Goal: Navigation & Orientation: Understand site structure

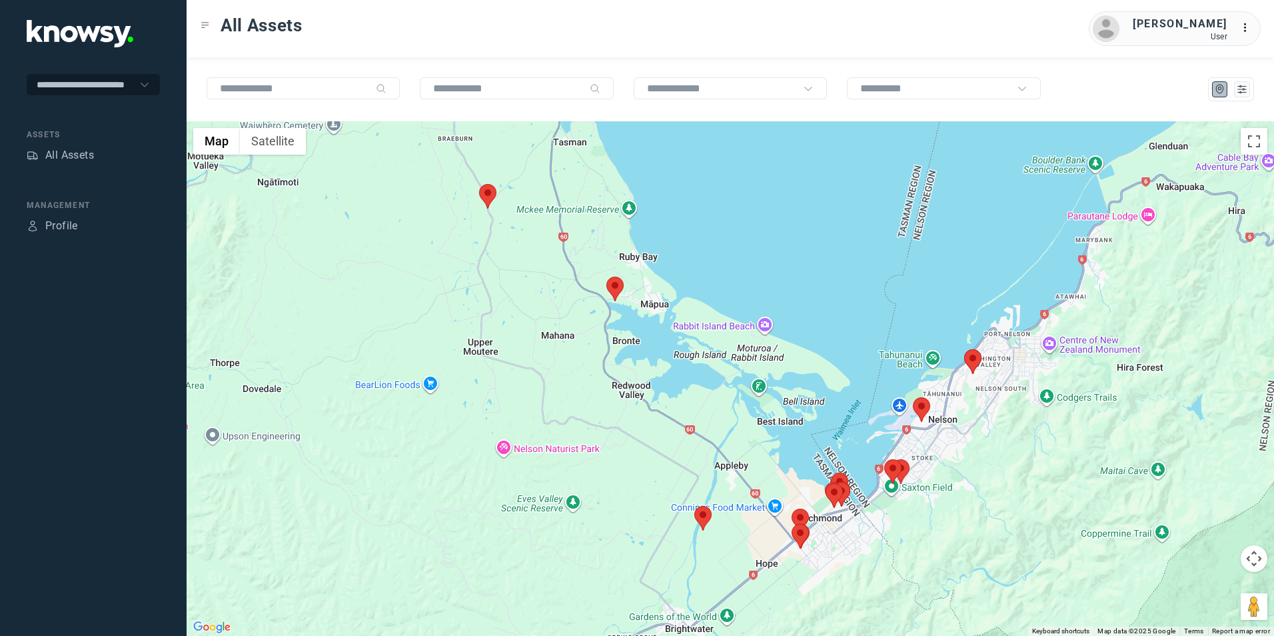
click at [489, 195] on img at bounding box center [487, 196] width 17 height 25
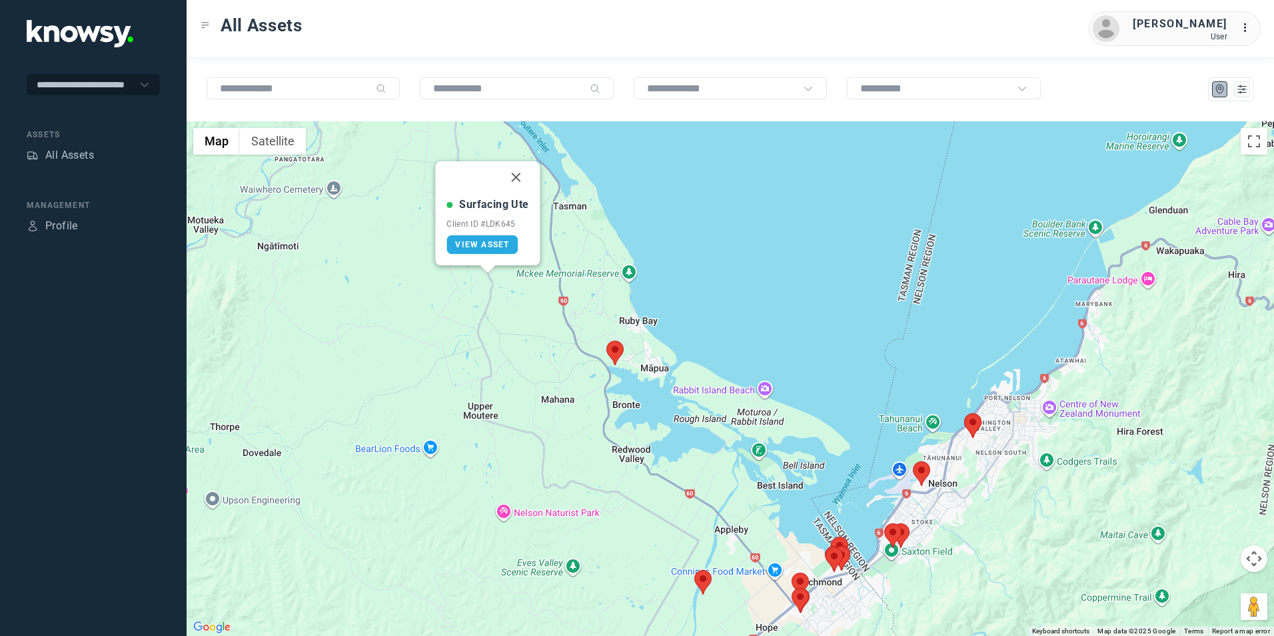
drag, startPoint x: 520, startPoint y: 177, endPoint x: 517, endPoint y: 214, distance: 36.7
click at [520, 177] on button "Close" at bounding box center [516, 177] width 32 height 32
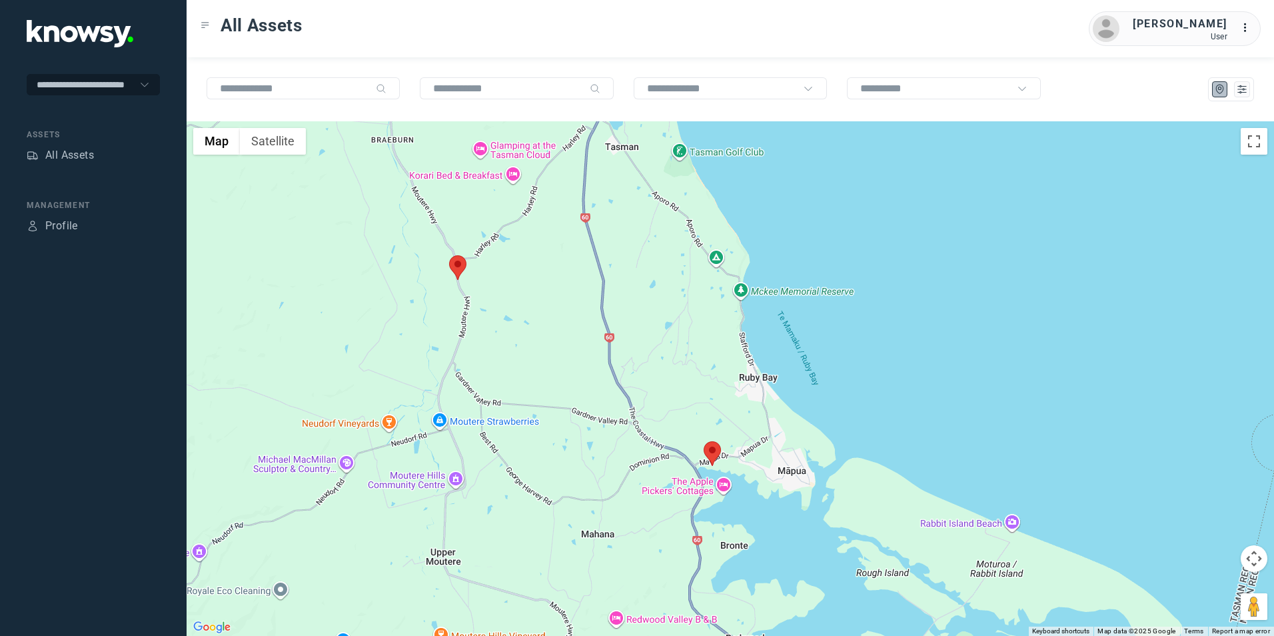
drag, startPoint x: 628, startPoint y: 400, endPoint x: 602, endPoint y: 335, distance: 69.7
click at [602, 336] on div "To navigate, press the arrow keys." at bounding box center [730, 378] width 1087 height 514
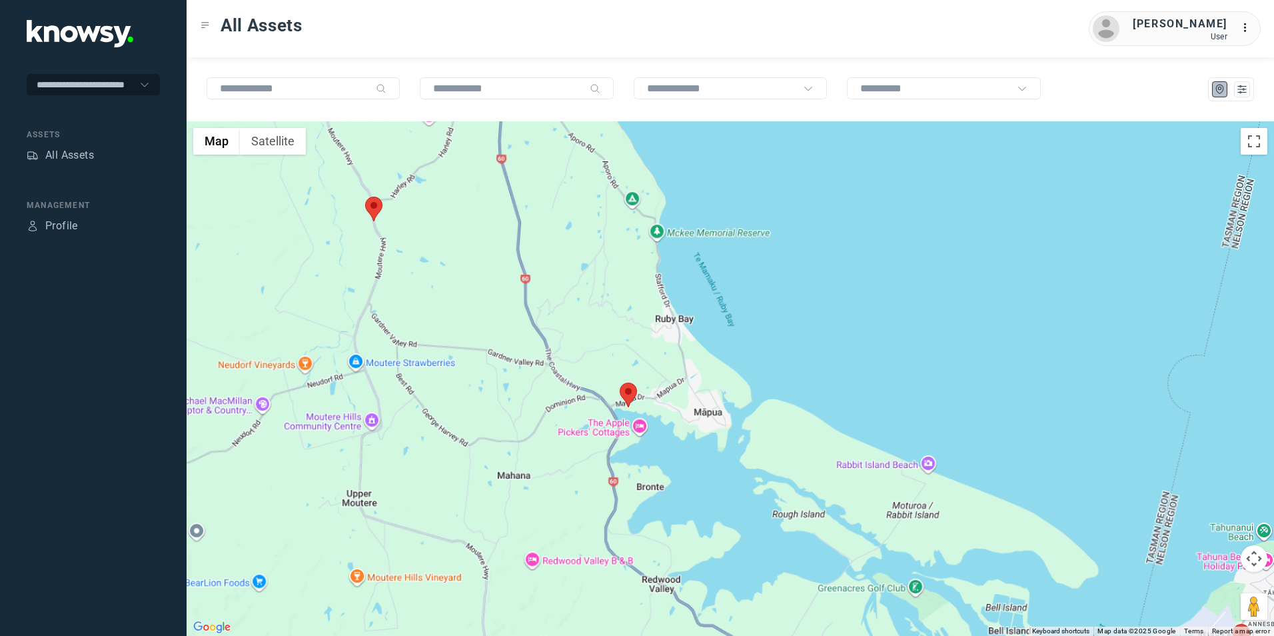
drag, startPoint x: 500, startPoint y: 440, endPoint x: 518, endPoint y: 376, distance: 66.6
click at [512, 396] on div at bounding box center [730, 378] width 1087 height 514
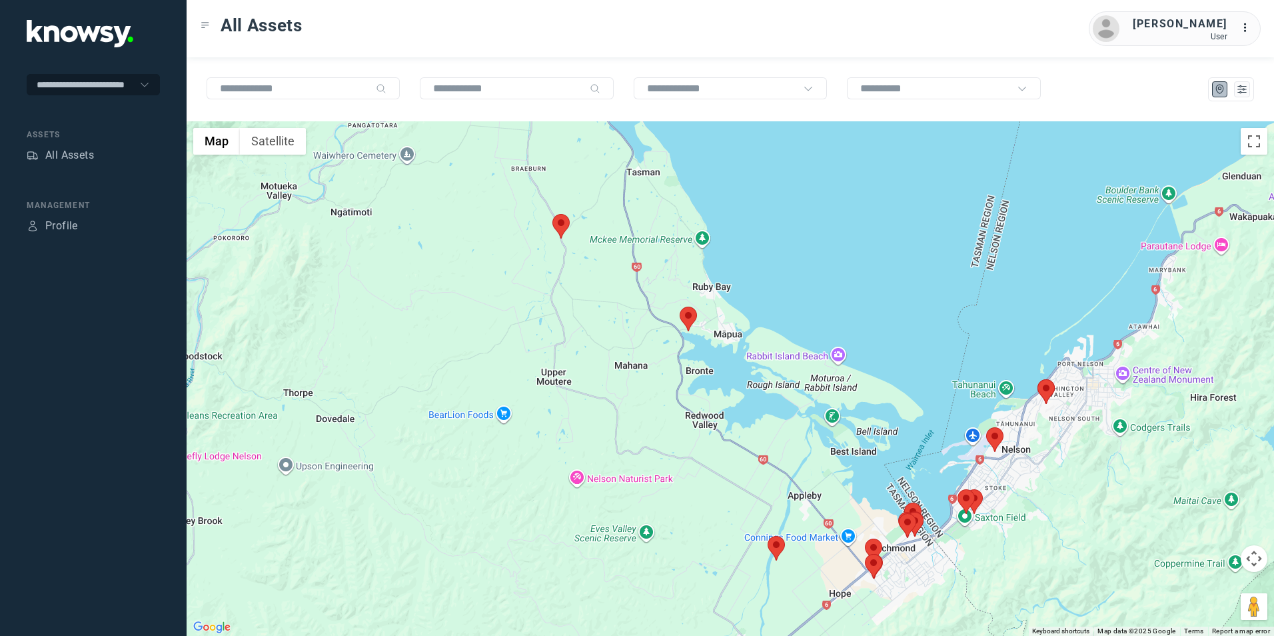
drag, startPoint x: 758, startPoint y: 468, endPoint x: 739, endPoint y: 420, distance: 51.7
click at [739, 420] on div at bounding box center [730, 378] width 1087 height 514
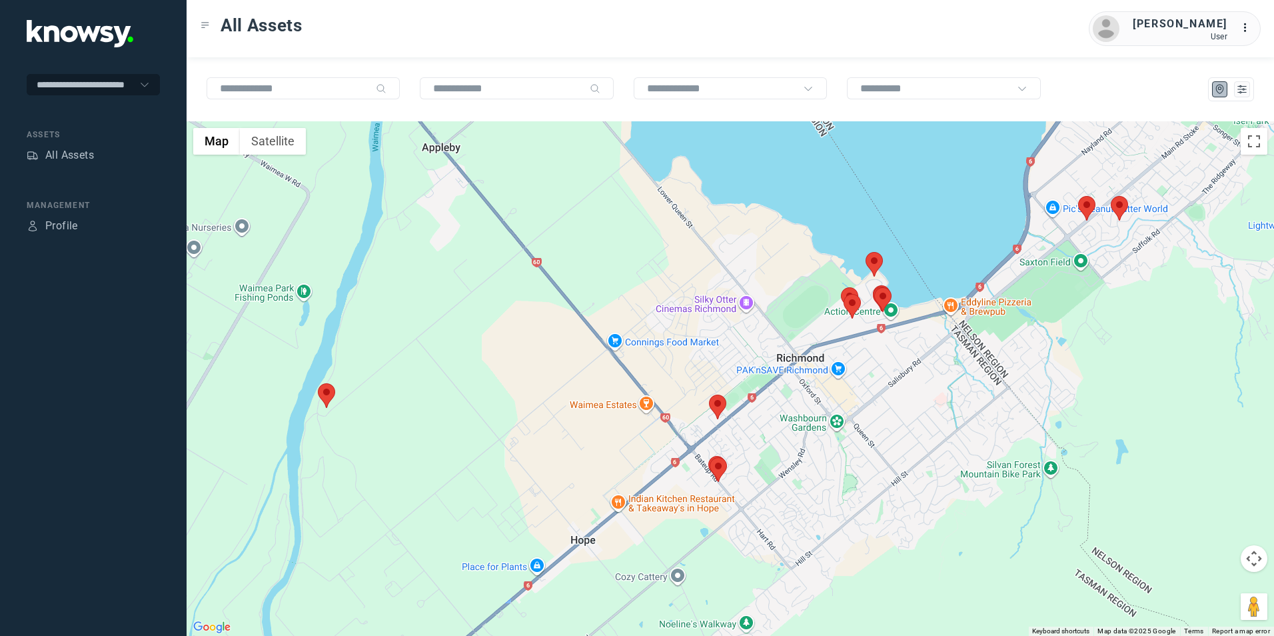
click at [717, 406] on img at bounding box center [717, 406] width 17 height 25
drag, startPoint x: 740, startPoint y: 320, endPoint x: 734, endPoint y: 349, distance: 29.8
click at [740, 320] on button "Close" at bounding box center [754, 324] width 32 height 32
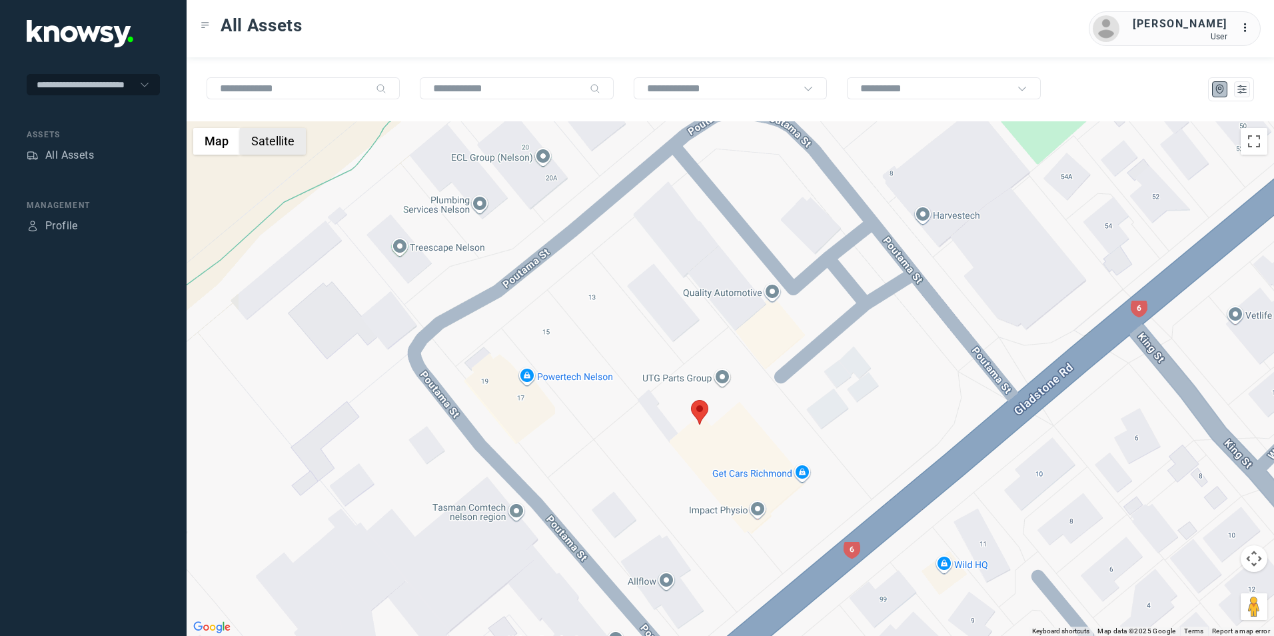
click at [285, 148] on button "Satellite" at bounding box center [273, 141] width 66 height 27
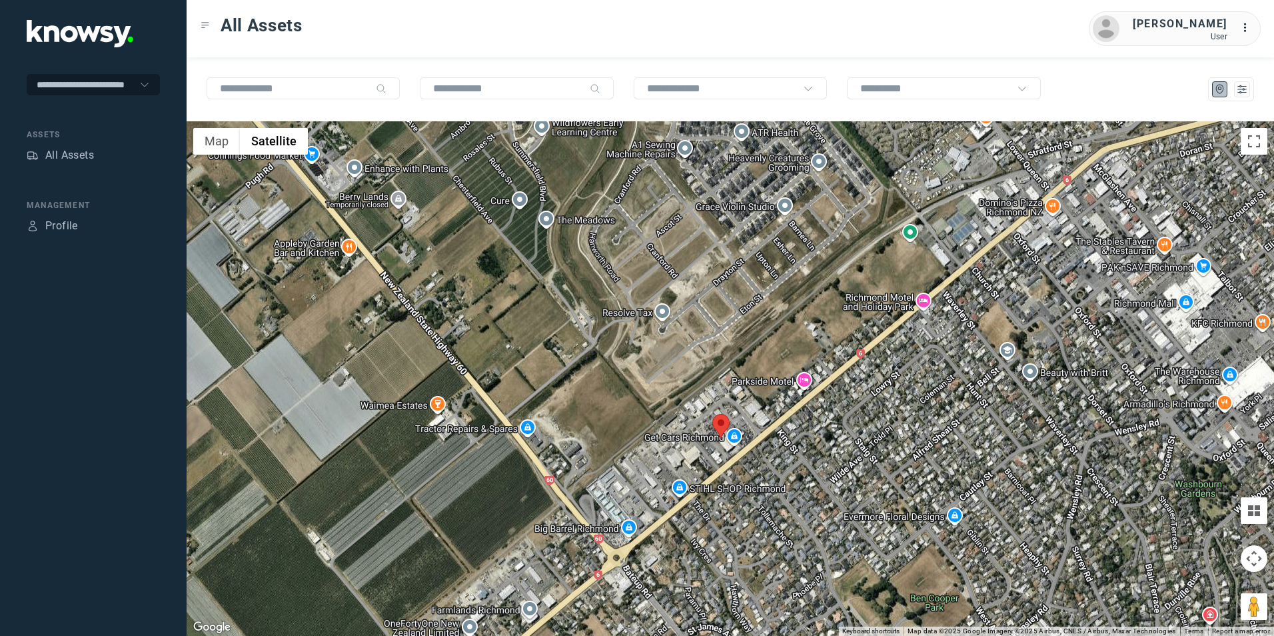
drag, startPoint x: 849, startPoint y: 457, endPoint x: 816, endPoint y: 470, distance: 35.6
click at [822, 473] on div at bounding box center [730, 378] width 1087 height 514
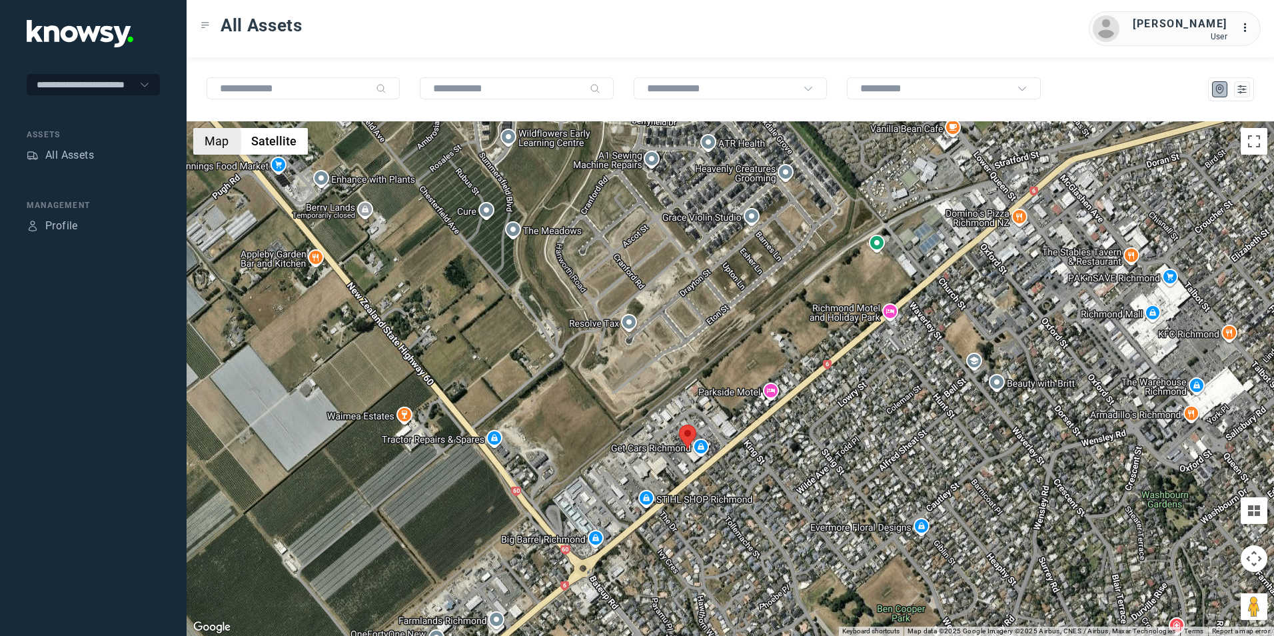
drag, startPoint x: 209, startPoint y: 147, endPoint x: 233, endPoint y: 173, distance: 35.8
click at [209, 147] on button "Map" at bounding box center [216, 141] width 47 height 27
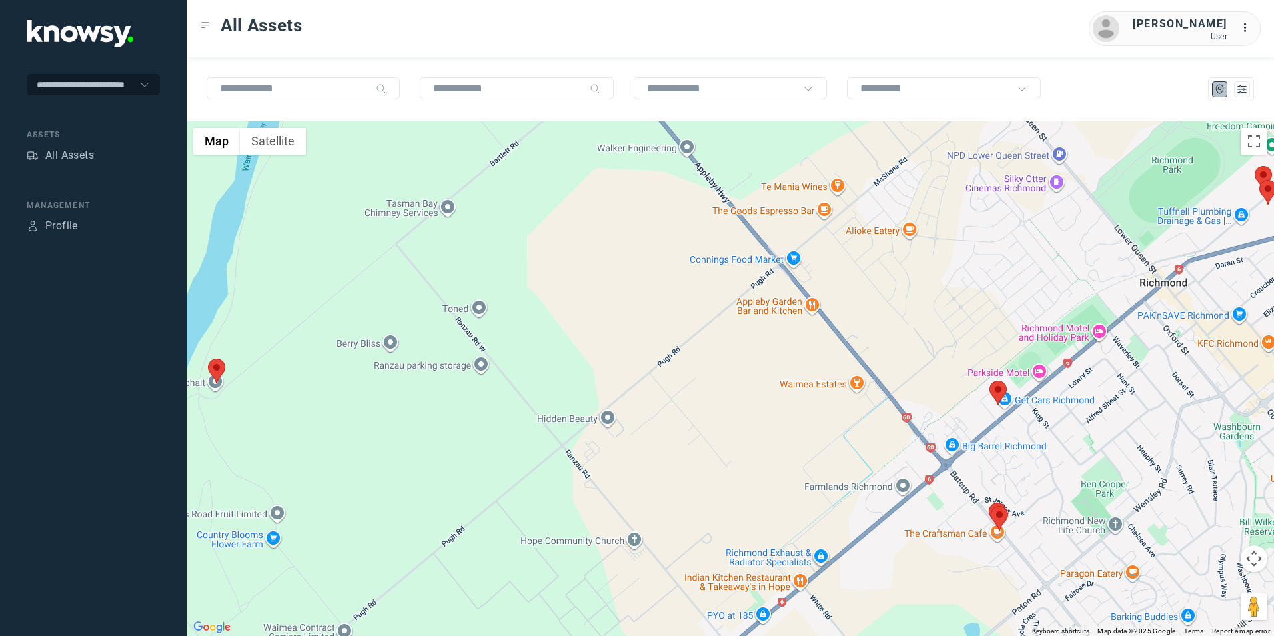
drag, startPoint x: 536, startPoint y: 516, endPoint x: 810, endPoint y: 474, distance: 276.5
click at [810, 474] on div at bounding box center [730, 378] width 1087 height 514
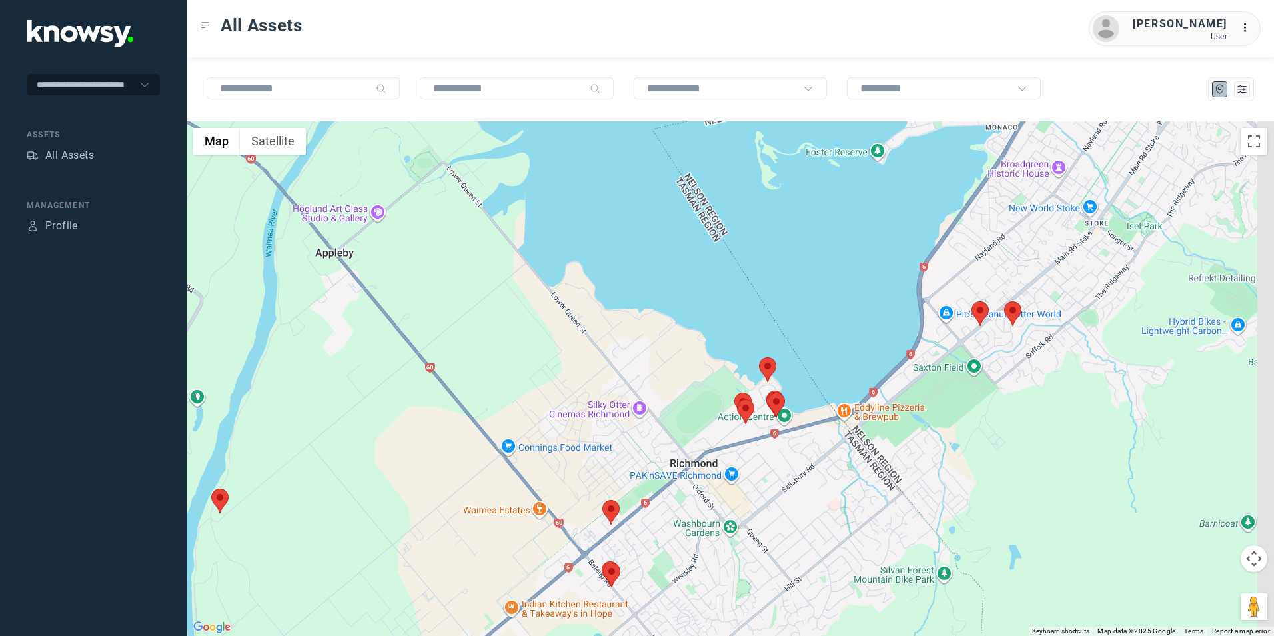
drag, startPoint x: 1137, startPoint y: 428, endPoint x: 855, endPoint y: 506, distance: 292.6
click at [855, 506] on div at bounding box center [730, 378] width 1087 height 514
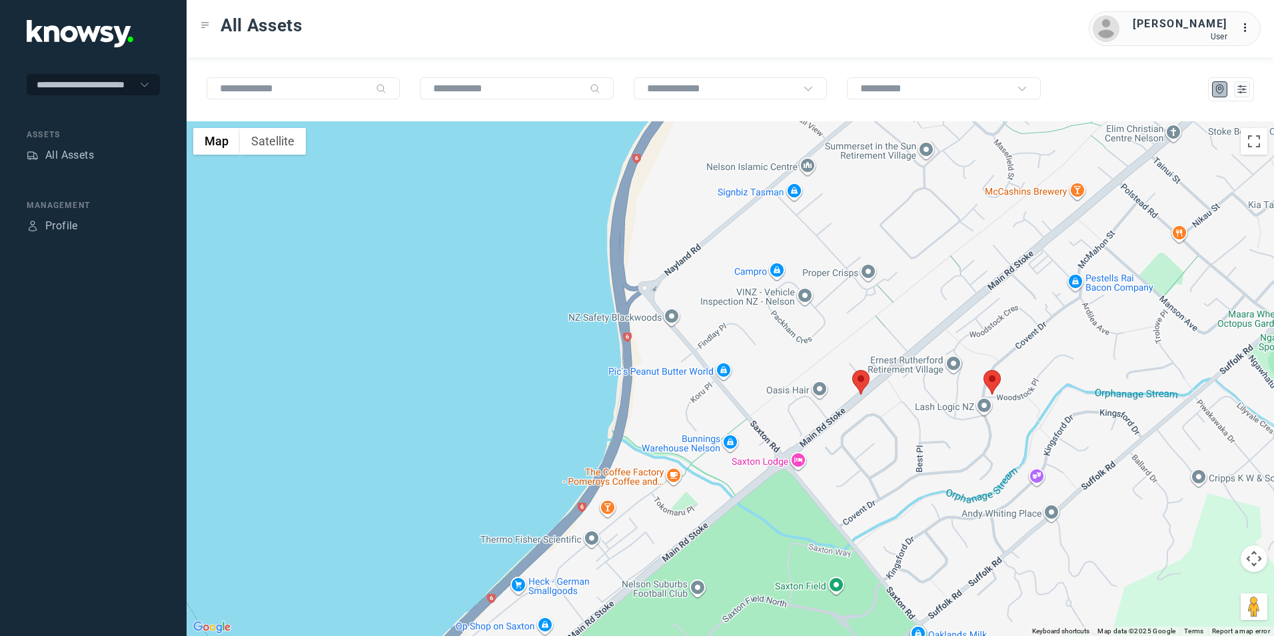
click at [863, 376] on img at bounding box center [860, 382] width 17 height 25
click at [887, 297] on button "Close" at bounding box center [884, 299] width 32 height 32
click at [989, 380] on img at bounding box center [991, 382] width 17 height 25
click at [1015, 302] on button "Close" at bounding box center [1019, 299] width 32 height 32
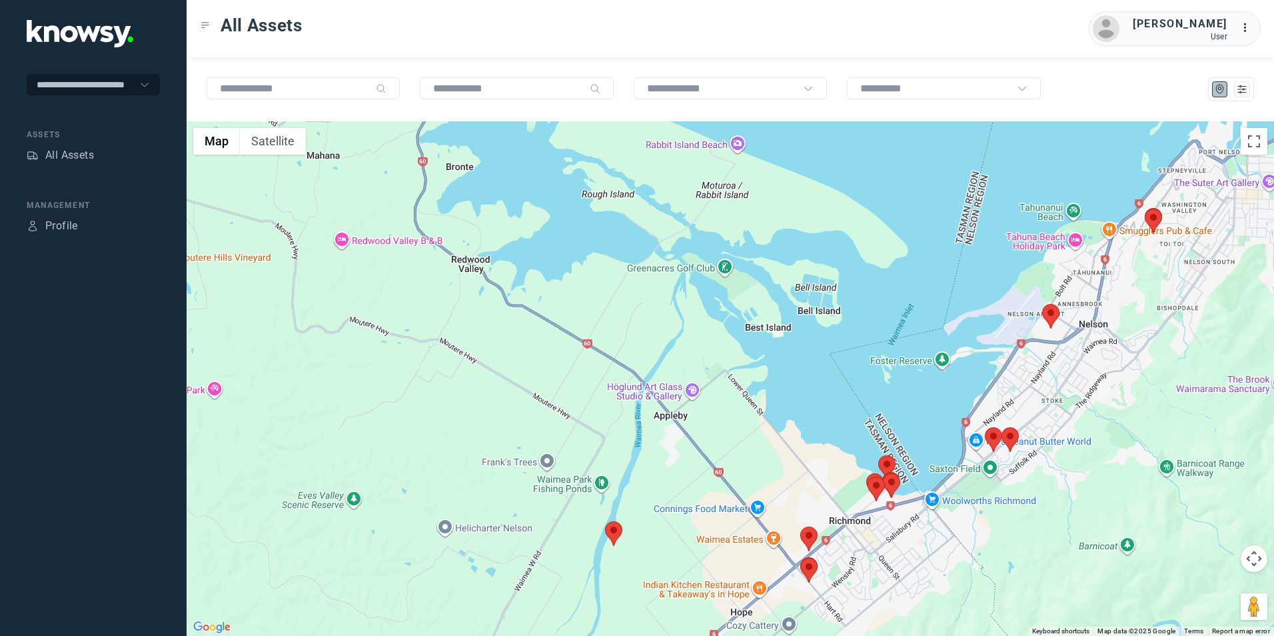
drag, startPoint x: 1007, startPoint y: 410, endPoint x: 999, endPoint y: 426, distance: 18.2
click at [999, 426] on div "To navigate, press the arrow keys." at bounding box center [730, 378] width 1087 height 514
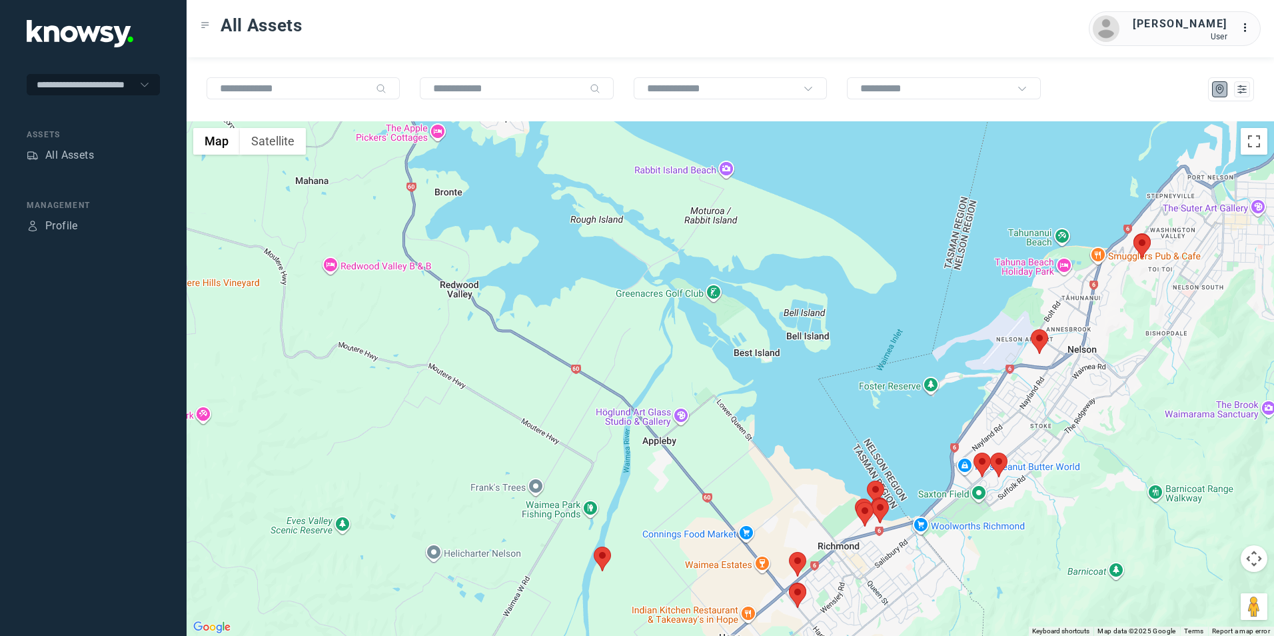
click at [1035, 340] on img at bounding box center [1039, 341] width 17 height 25
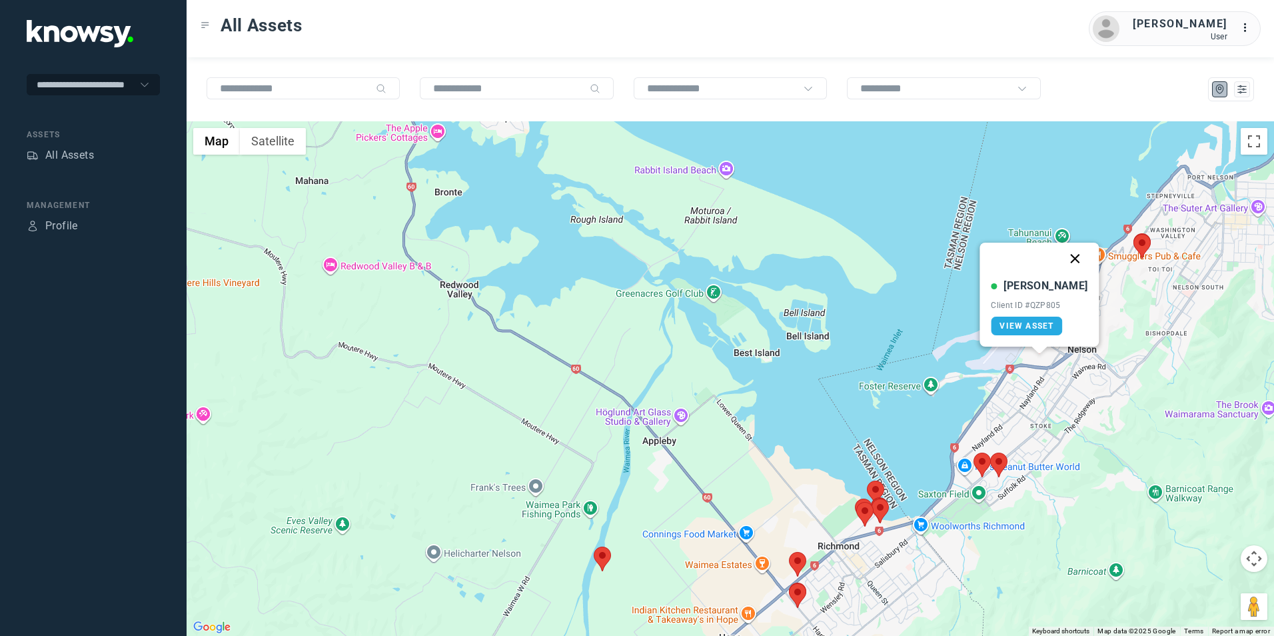
click at [1065, 261] on button "Close" at bounding box center [1075, 259] width 32 height 32
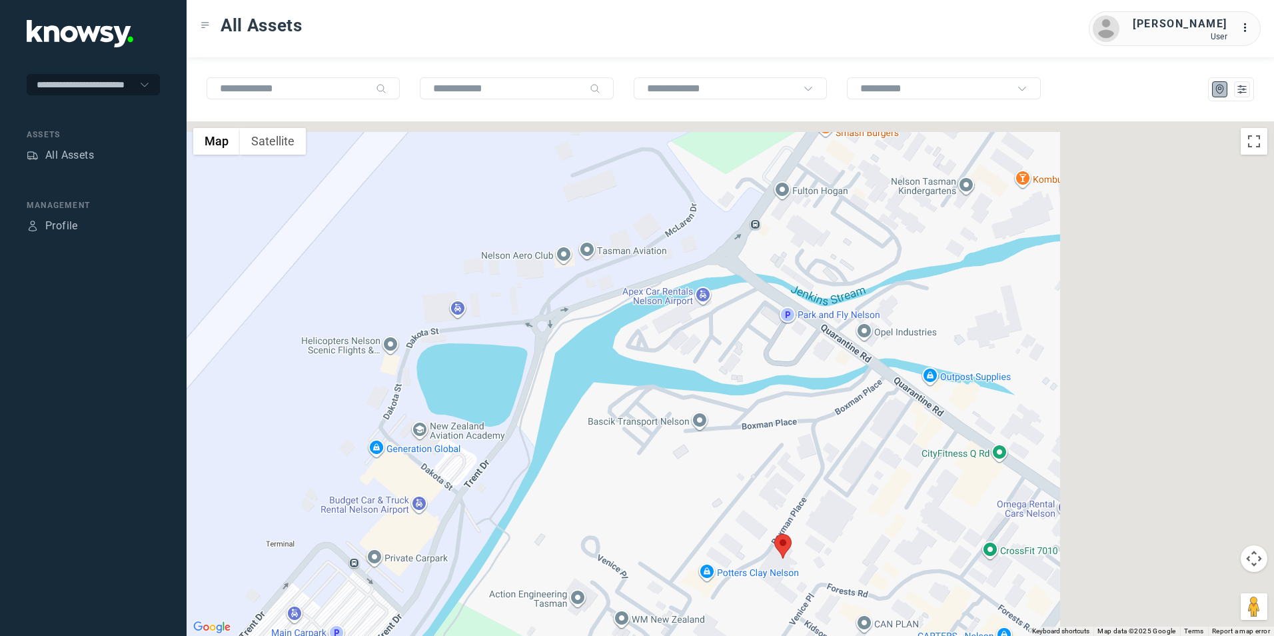
drag, startPoint x: 1126, startPoint y: 254, endPoint x: 810, endPoint y: 530, distance: 419.8
click at [810, 530] on div at bounding box center [730, 378] width 1087 height 514
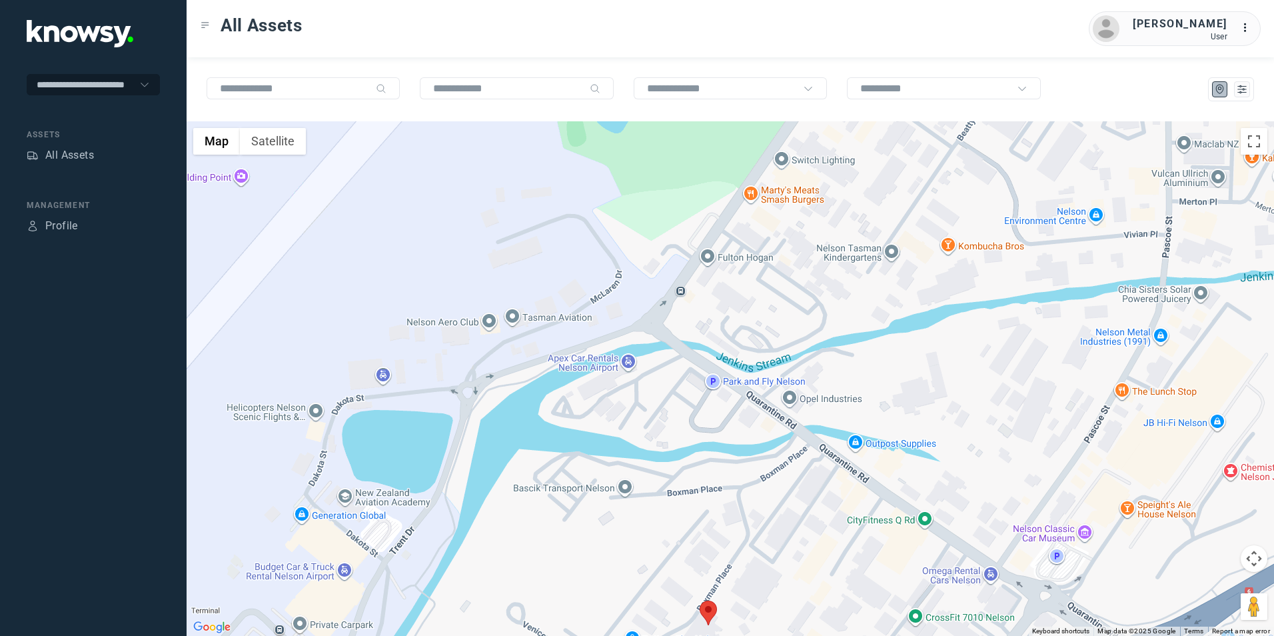
drag, startPoint x: 790, startPoint y: 479, endPoint x: 715, endPoint y: 555, distance: 106.5
click at [716, 553] on div at bounding box center [730, 378] width 1087 height 514
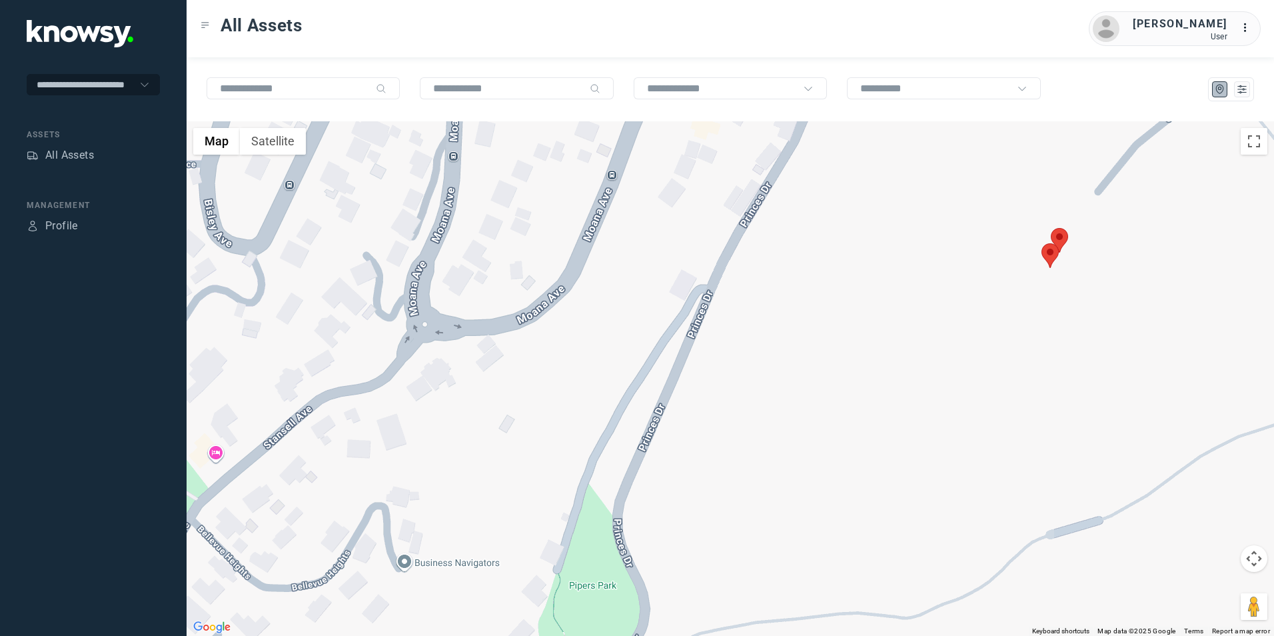
click at [1059, 231] on img at bounding box center [1059, 240] width 17 height 25
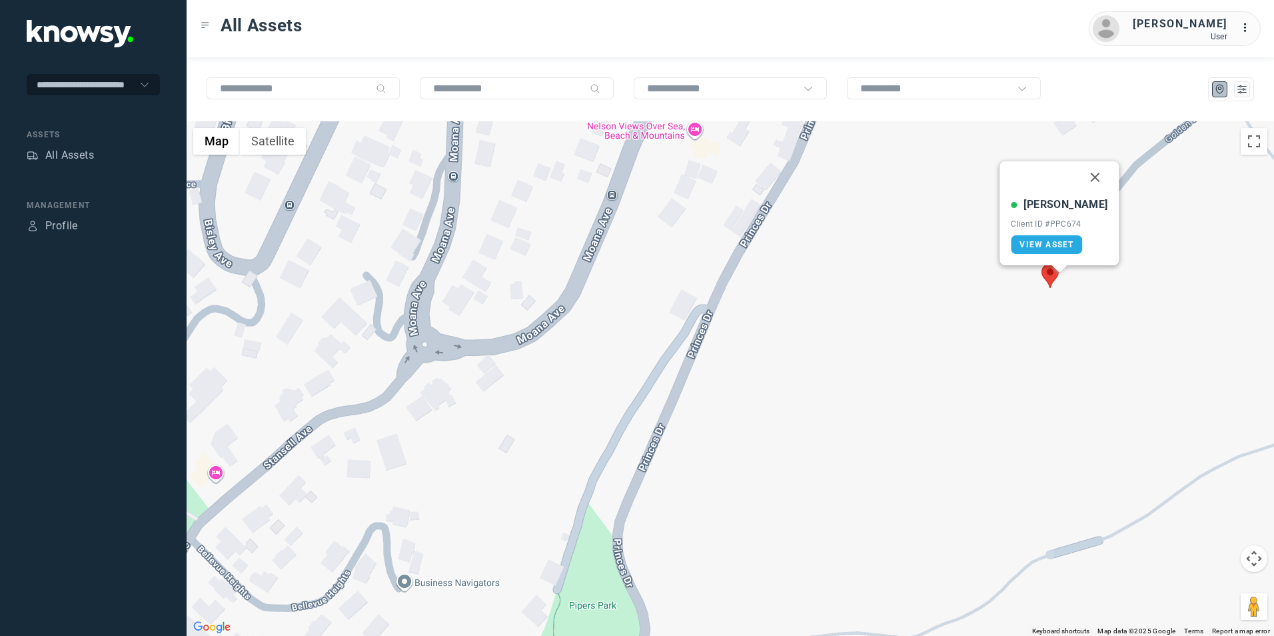
click at [1045, 280] on img at bounding box center [1049, 275] width 17 height 25
click at [1077, 193] on button "Close" at bounding box center [1086, 193] width 32 height 32
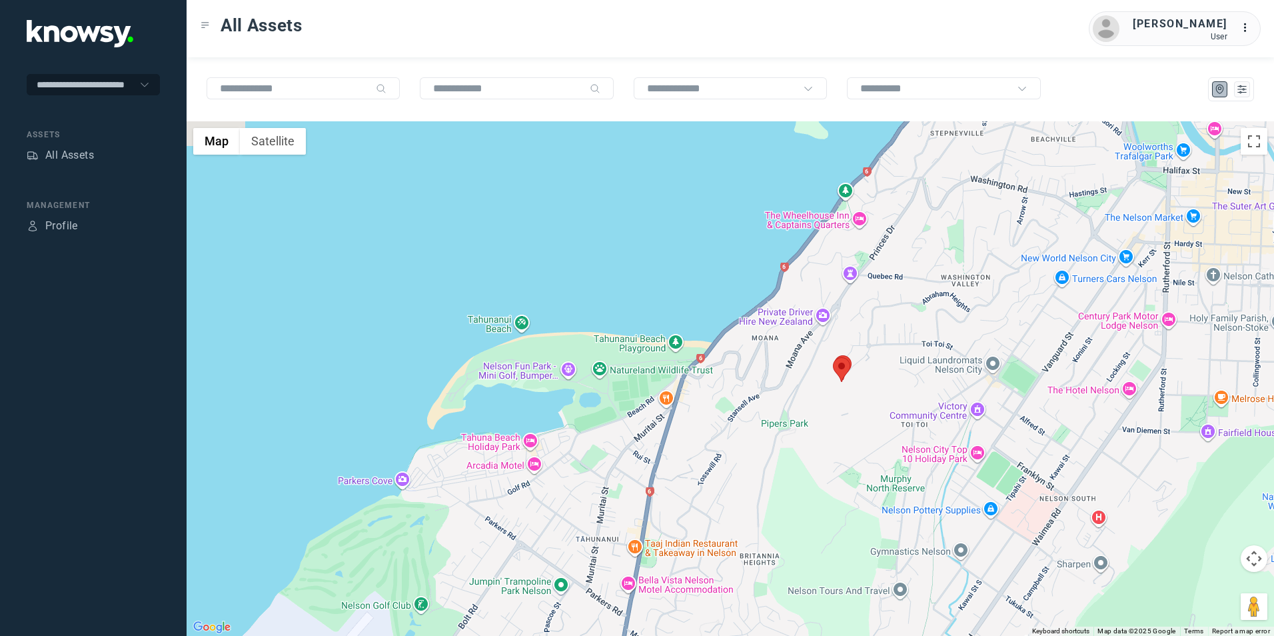
drag, startPoint x: 690, startPoint y: 484, endPoint x: 895, endPoint y: 384, distance: 228.5
click at [877, 393] on div "To navigate, press the arrow keys." at bounding box center [730, 378] width 1087 height 514
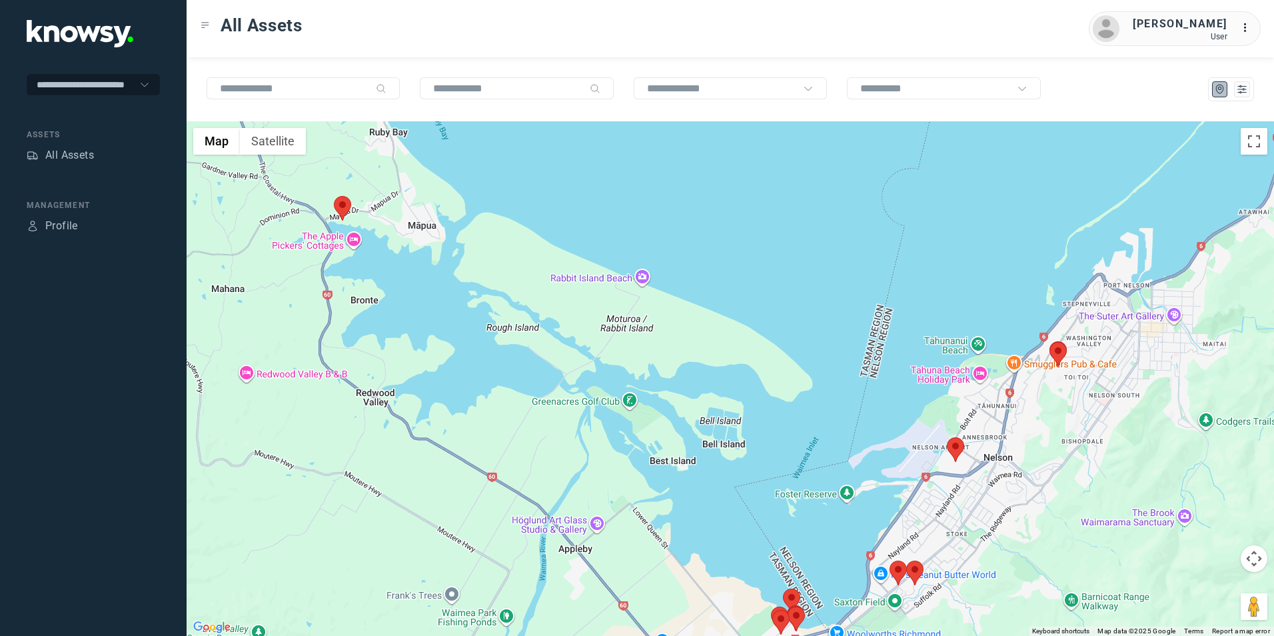
click at [566, 358] on div at bounding box center [730, 378] width 1087 height 514
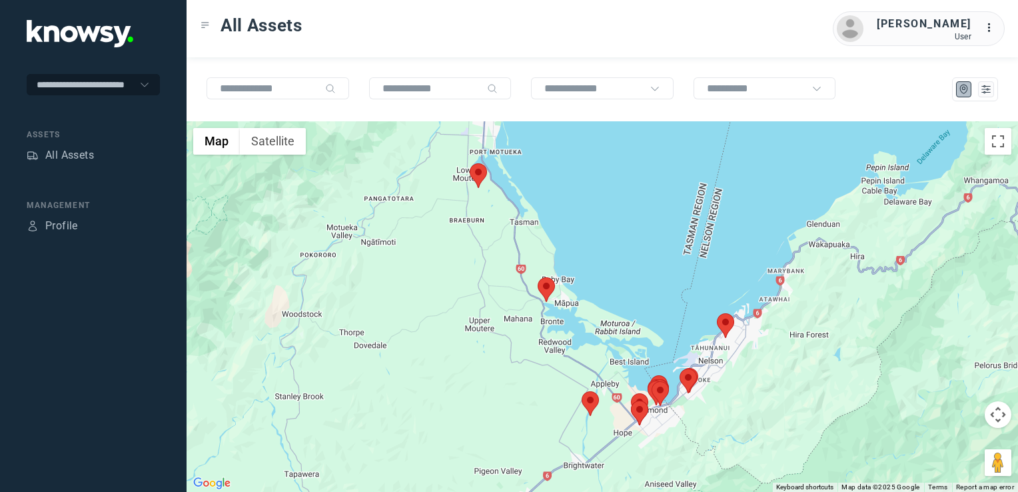
click at [479, 177] on img at bounding box center [478, 175] width 17 height 25
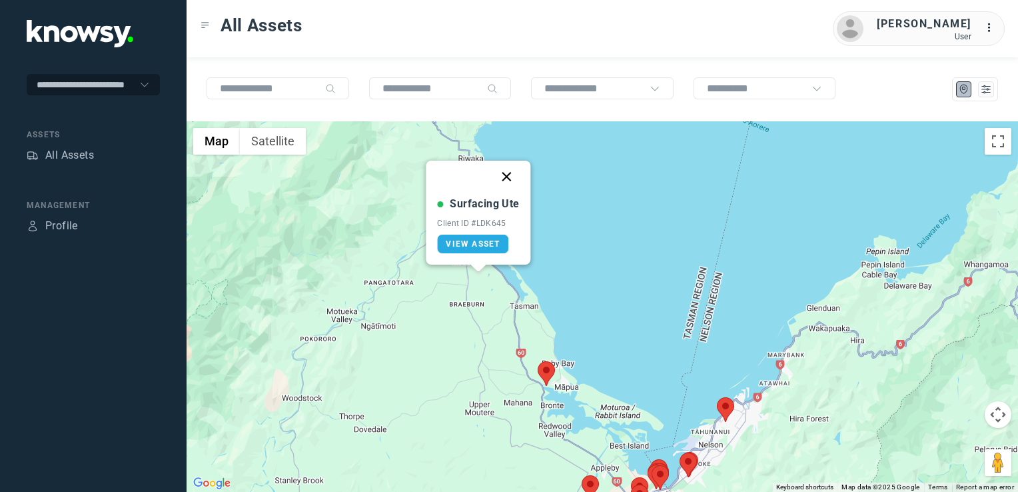
click at [507, 177] on button "Close" at bounding box center [507, 177] width 32 height 32
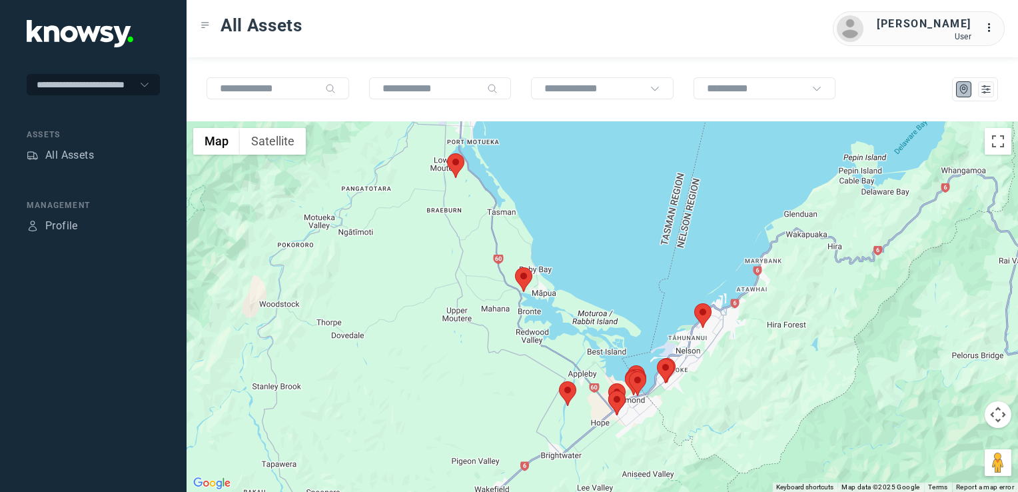
drag, startPoint x: 648, startPoint y: 411, endPoint x: 622, endPoint y: 297, distance: 116.7
click at [623, 299] on div at bounding box center [602, 306] width 831 height 370
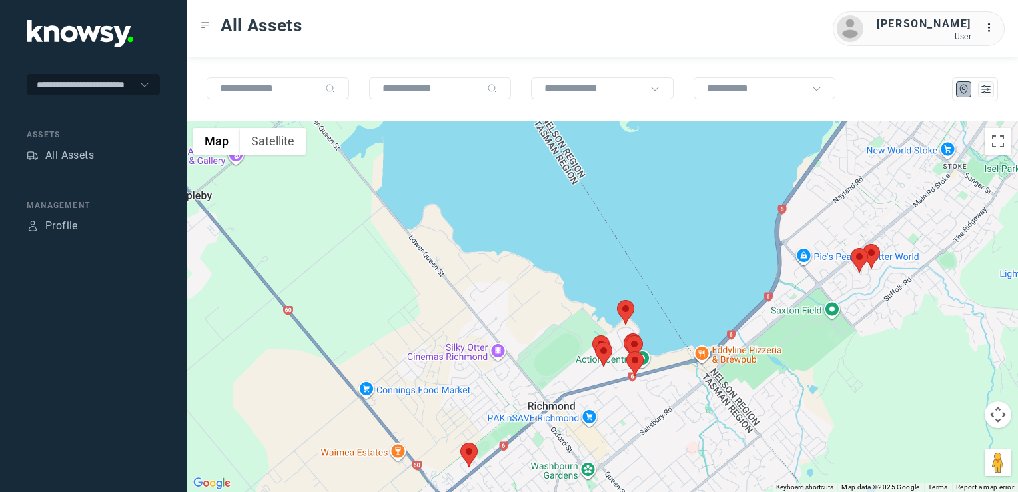
drag, startPoint x: 618, startPoint y: 414, endPoint x: 608, endPoint y: 345, distance: 70.1
click at [607, 348] on img at bounding box center [603, 354] width 17 height 25
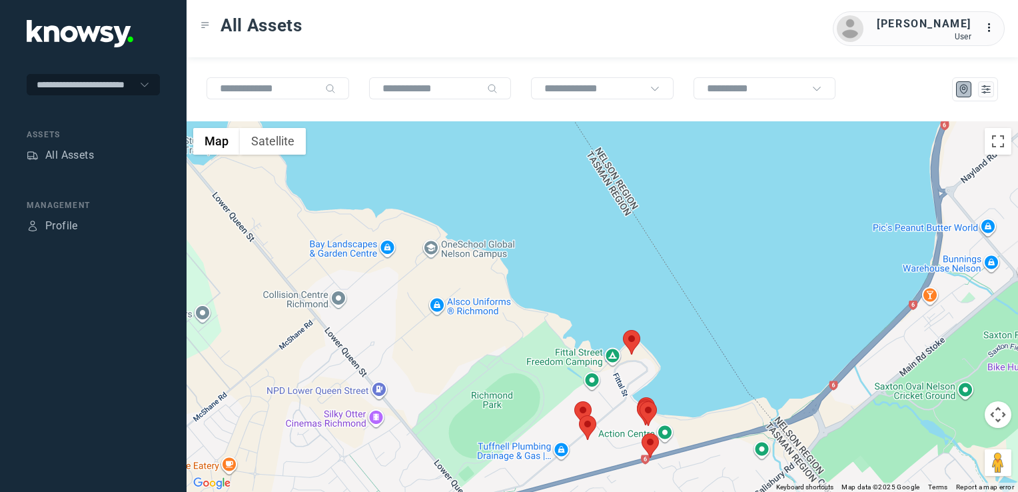
drag, startPoint x: 616, startPoint y: 368, endPoint x: 605, endPoint y: 348, distance: 23.2
click at [606, 350] on div "To navigate, press the arrow keys." at bounding box center [602, 306] width 831 height 370
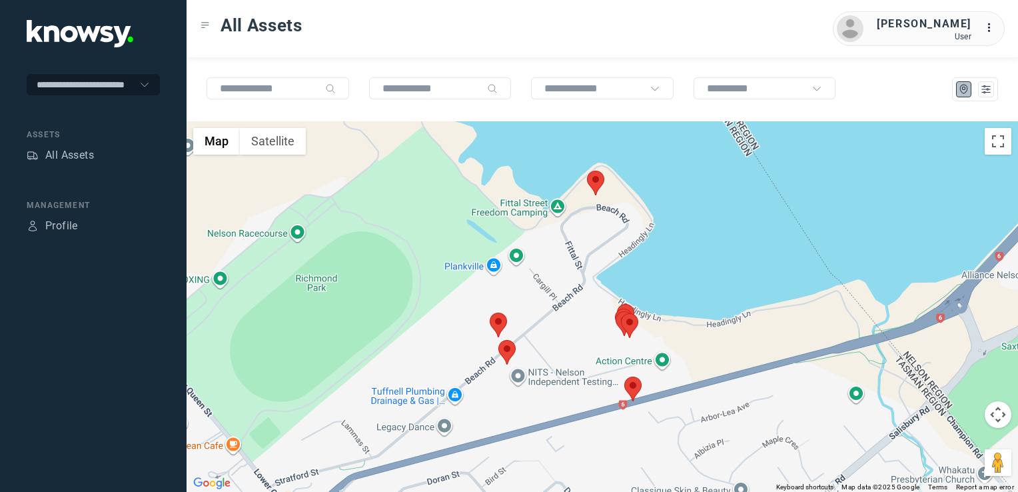
click at [508, 353] on img at bounding box center [506, 352] width 17 height 25
click at [506, 354] on img at bounding box center [506, 352] width 17 height 25
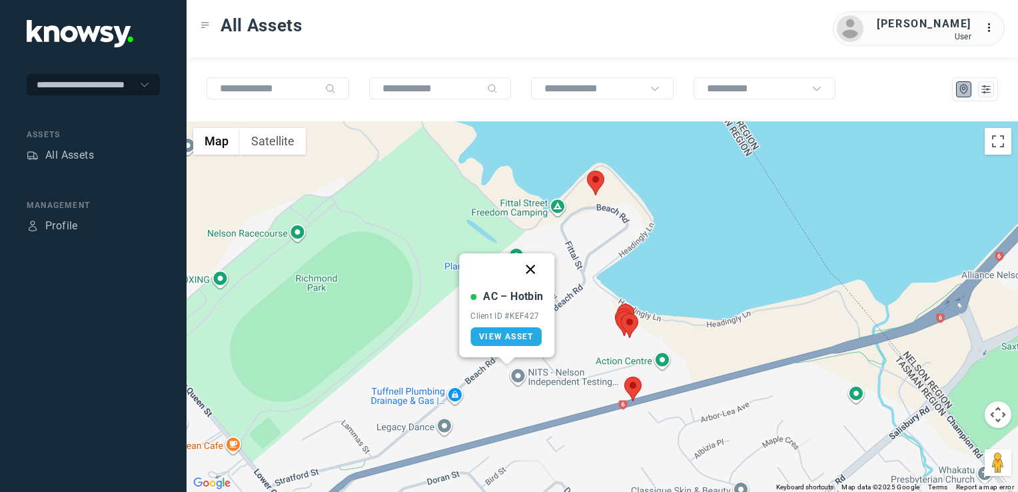
click at [530, 268] on button "Close" at bounding box center [531, 269] width 32 height 32
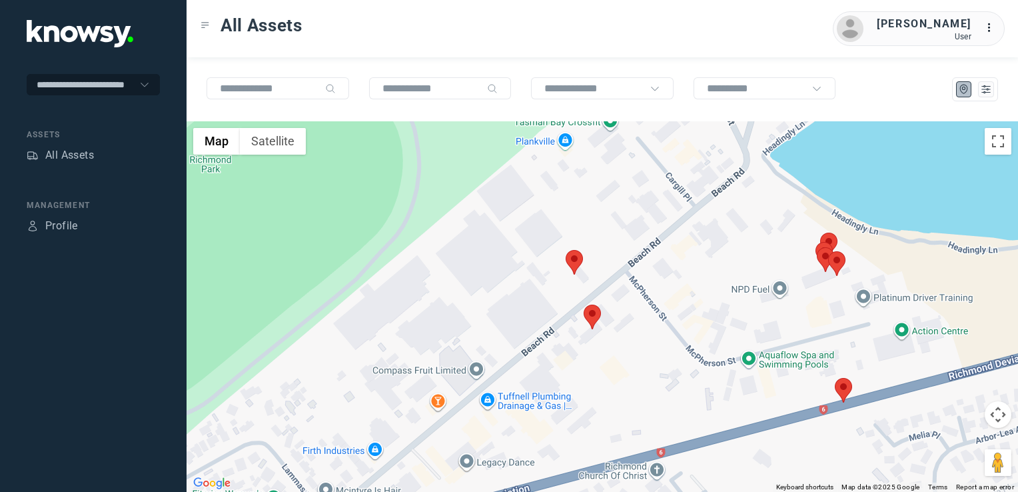
drag, startPoint x: 726, startPoint y: 310, endPoint x: 702, endPoint y: 311, distance: 23.3
click at [702, 314] on div "To navigate, press the arrow keys." at bounding box center [602, 306] width 831 height 370
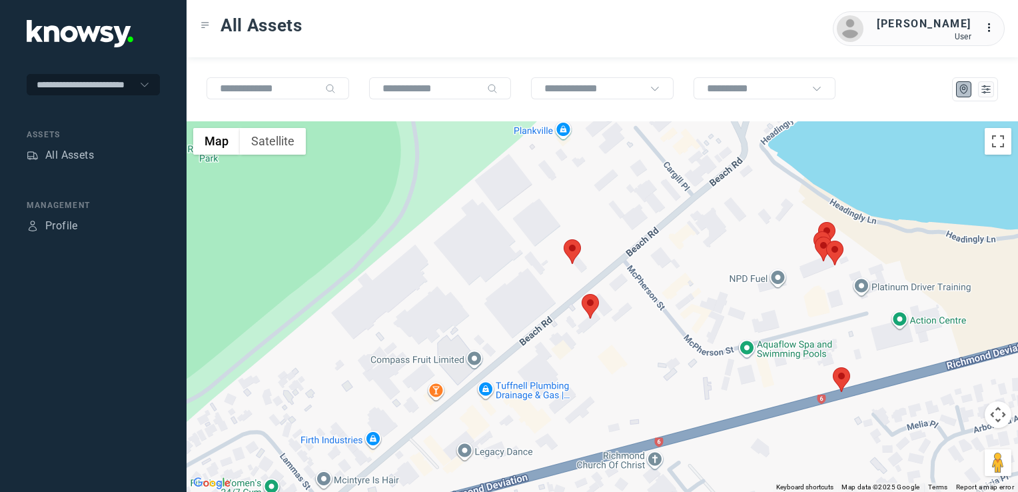
click at [842, 380] on img at bounding box center [841, 379] width 17 height 25
click at [841, 371] on img at bounding box center [841, 379] width 17 height 25
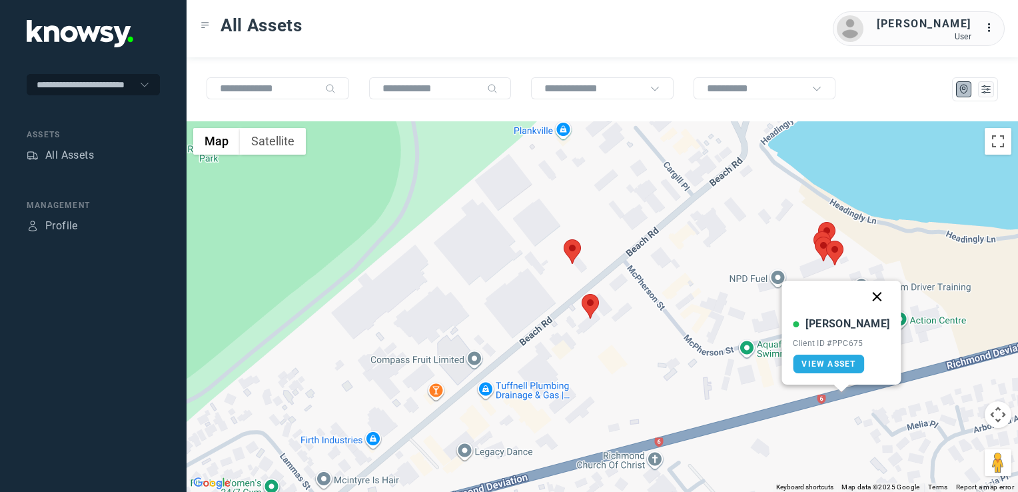
click at [867, 294] on button "Close" at bounding box center [877, 296] width 32 height 32
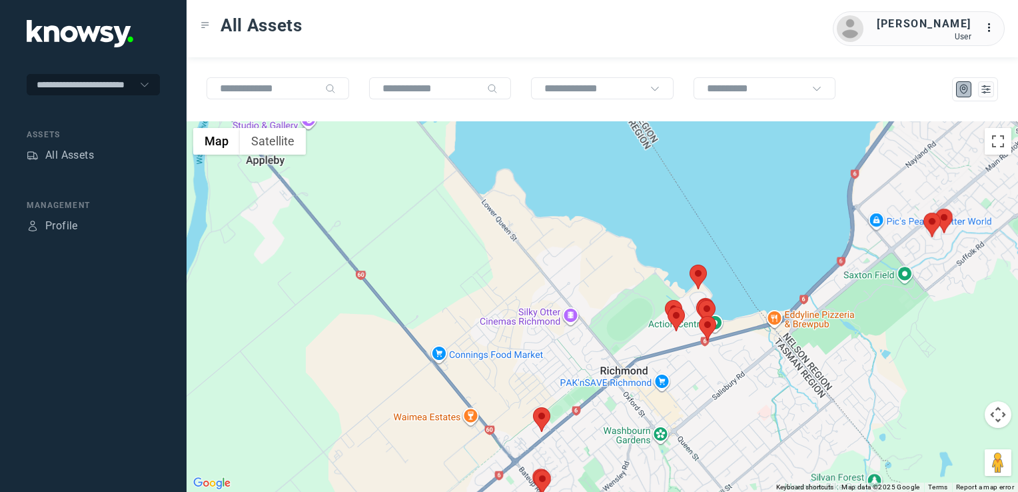
drag, startPoint x: 624, startPoint y: 417, endPoint x: 642, endPoint y: 358, distance: 61.5
click at [642, 358] on div "To navigate, press the arrow keys." at bounding box center [602, 306] width 831 height 370
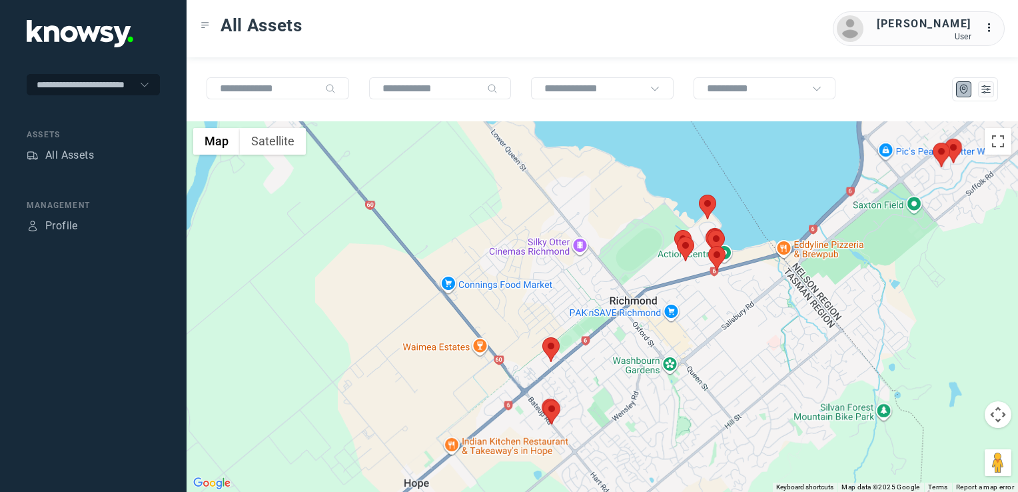
drag, startPoint x: 584, startPoint y: 430, endPoint x: 584, endPoint y: 380, distance: 50.0
click at [584, 380] on div at bounding box center [602, 306] width 831 height 370
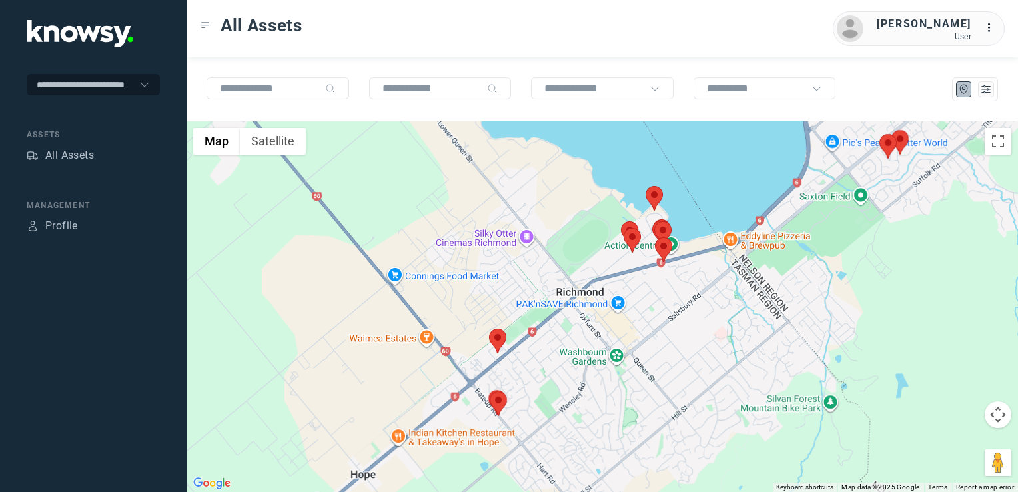
drag, startPoint x: 608, startPoint y: 382, endPoint x: 601, endPoint y: 385, distance: 7.4
click at [601, 385] on div at bounding box center [602, 306] width 831 height 370
click at [495, 342] on img at bounding box center [497, 340] width 17 height 25
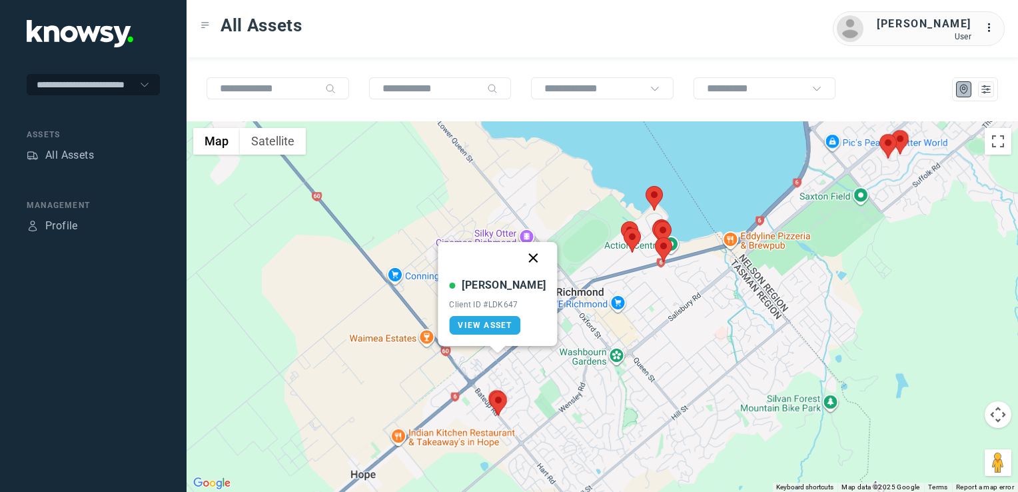
click at [518, 257] on button "Close" at bounding box center [534, 258] width 32 height 32
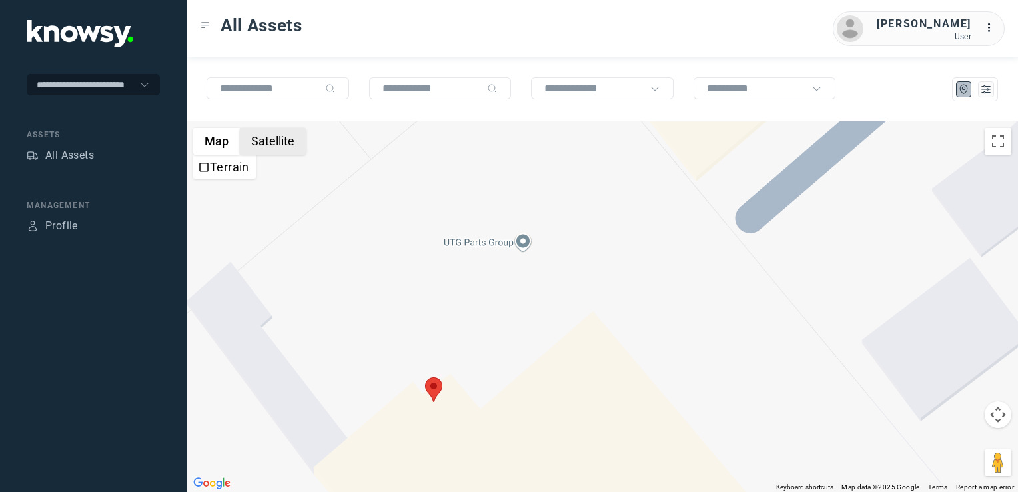
click at [264, 141] on button "Satellite" at bounding box center [273, 141] width 66 height 27
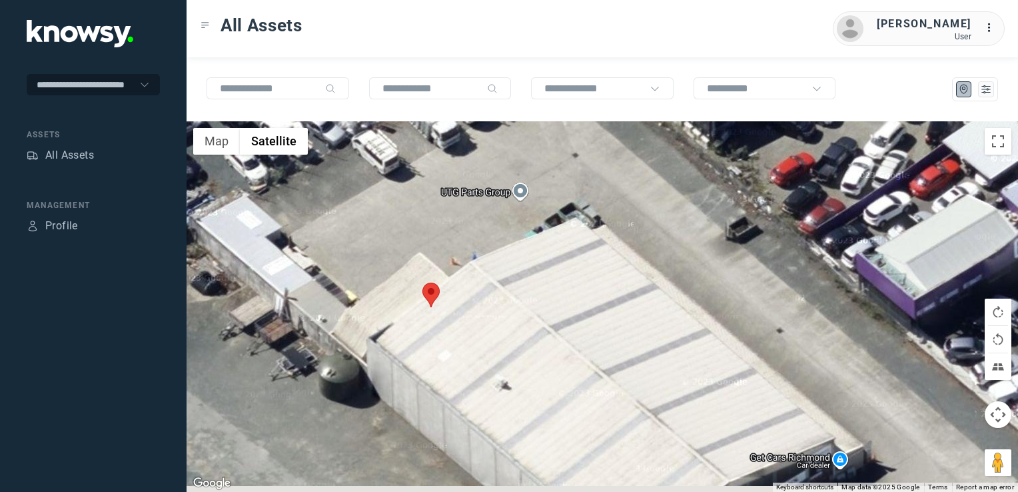
drag, startPoint x: 577, startPoint y: 313, endPoint x: 568, endPoint y: 241, distance: 73.1
click at [568, 241] on div at bounding box center [602, 306] width 831 height 370
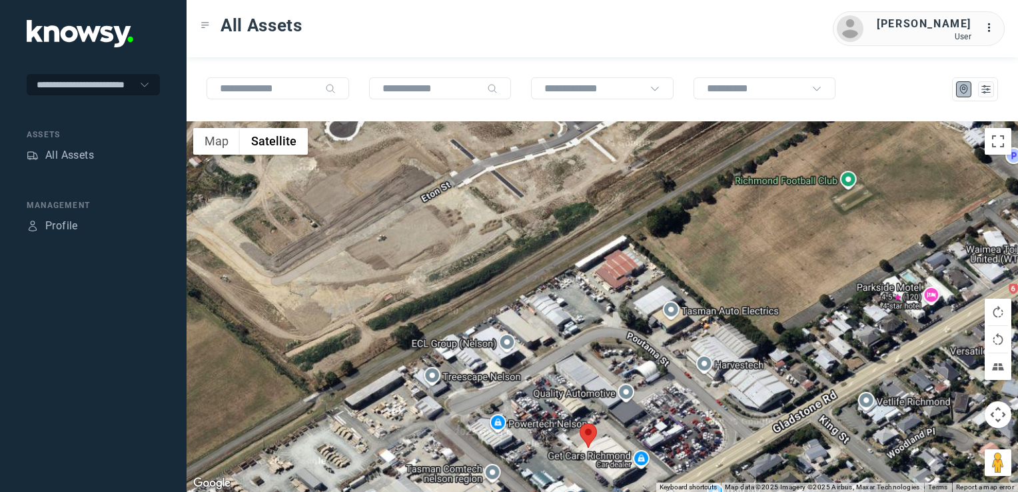
drag, startPoint x: 801, startPoint y: 425, endPoint x: 604, endPoint y: 460, distance: 199.6
click at [666, 460] on div at bounding box center [602, 306] width 831 height 370
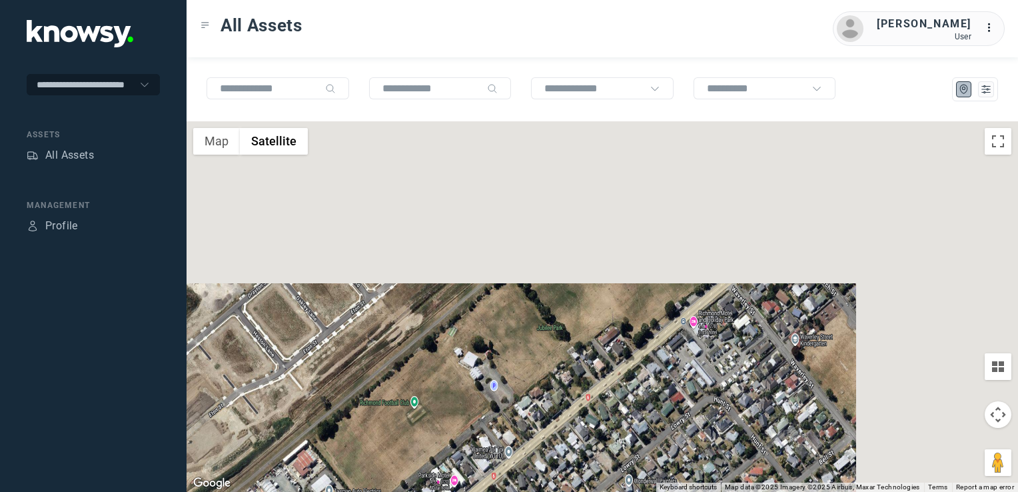
drag, startPoint x: 706, startPoint y: 448, endPoint x: 627, endPoint y: 468, distance: 81.0
click at [661, 465] on div at bounding box center [602, 306] width 831 height 370
